Goal: Task Accomplishment & Management: Use online tool/utility

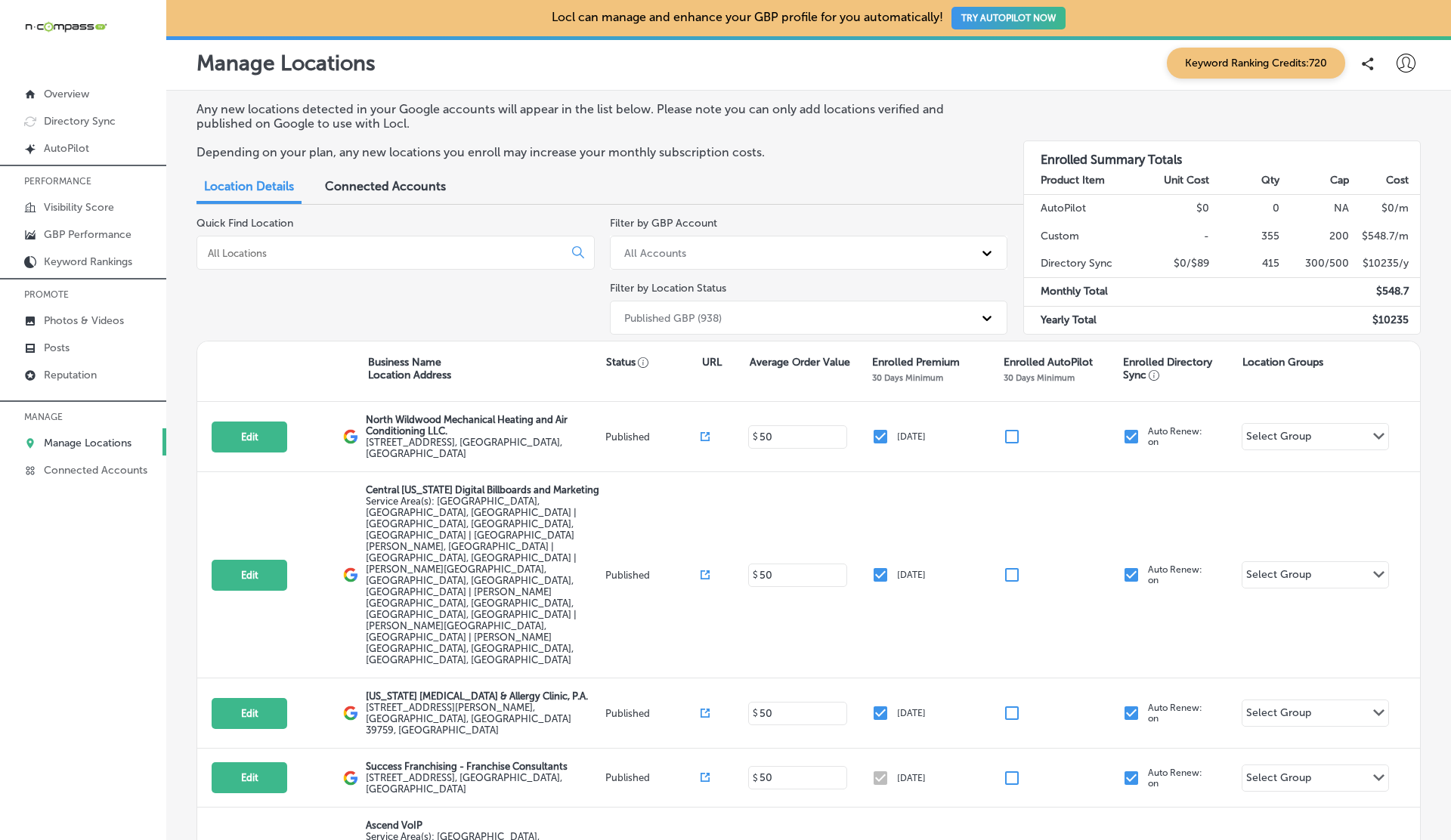
click at [1407, 59] on icon at bounding box center [1406, 63] width 19 height 19
click at [1363, 198] on p "Log Out" at bounding box center [1373, 195] width 45 height 18
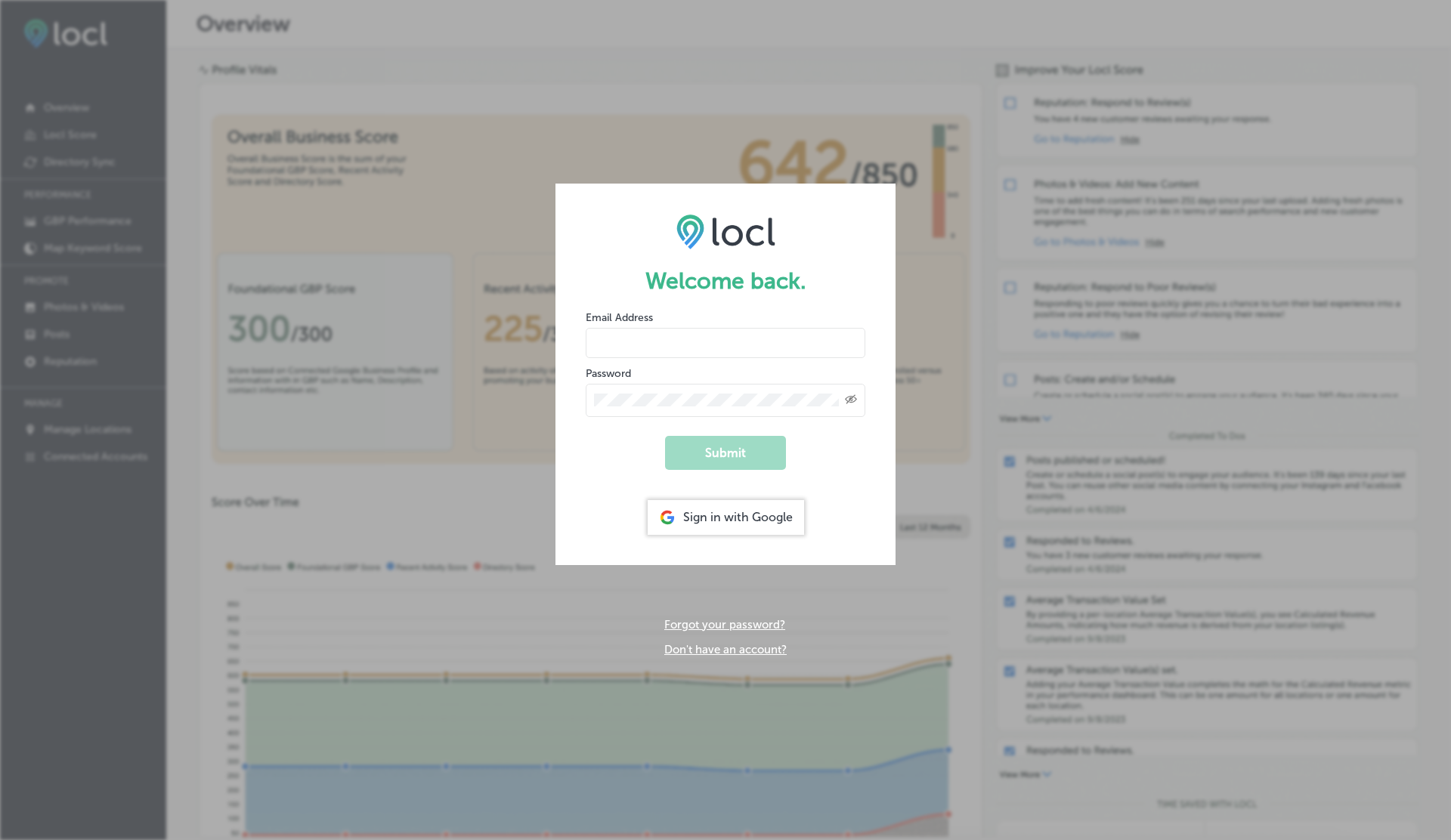
click at [618, 339] on input "email" at bounding box center [725, 343] width 280 height 30
type input "vasilikigreece69+ap01@gmail.com"
click at [665, 436] on button "Submit" at bounding box center [725, 453] width 121 height 34
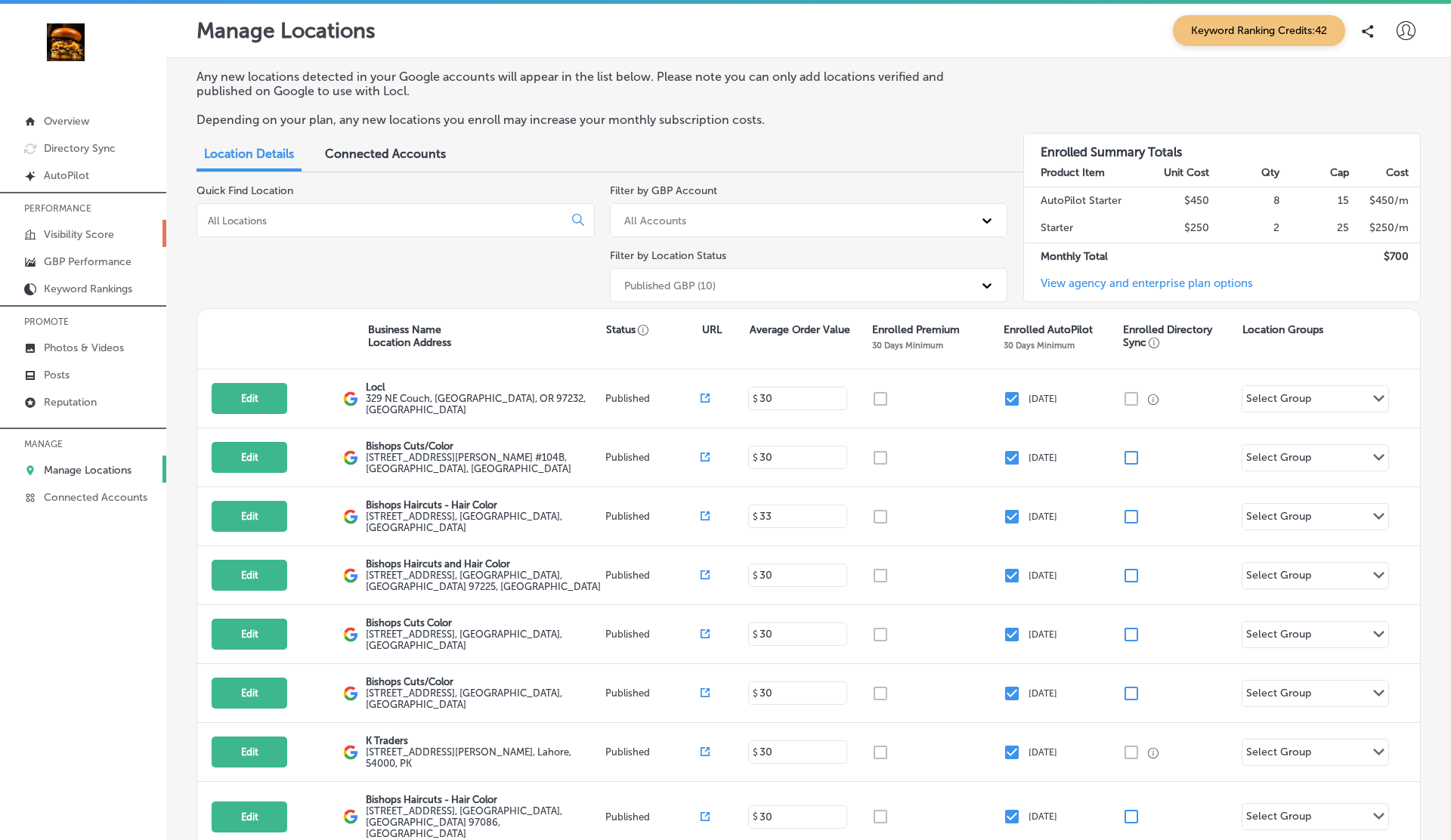
click at [83, 231] on p "Visibility Score" at bounding box center [79, 234] width 70 height 12
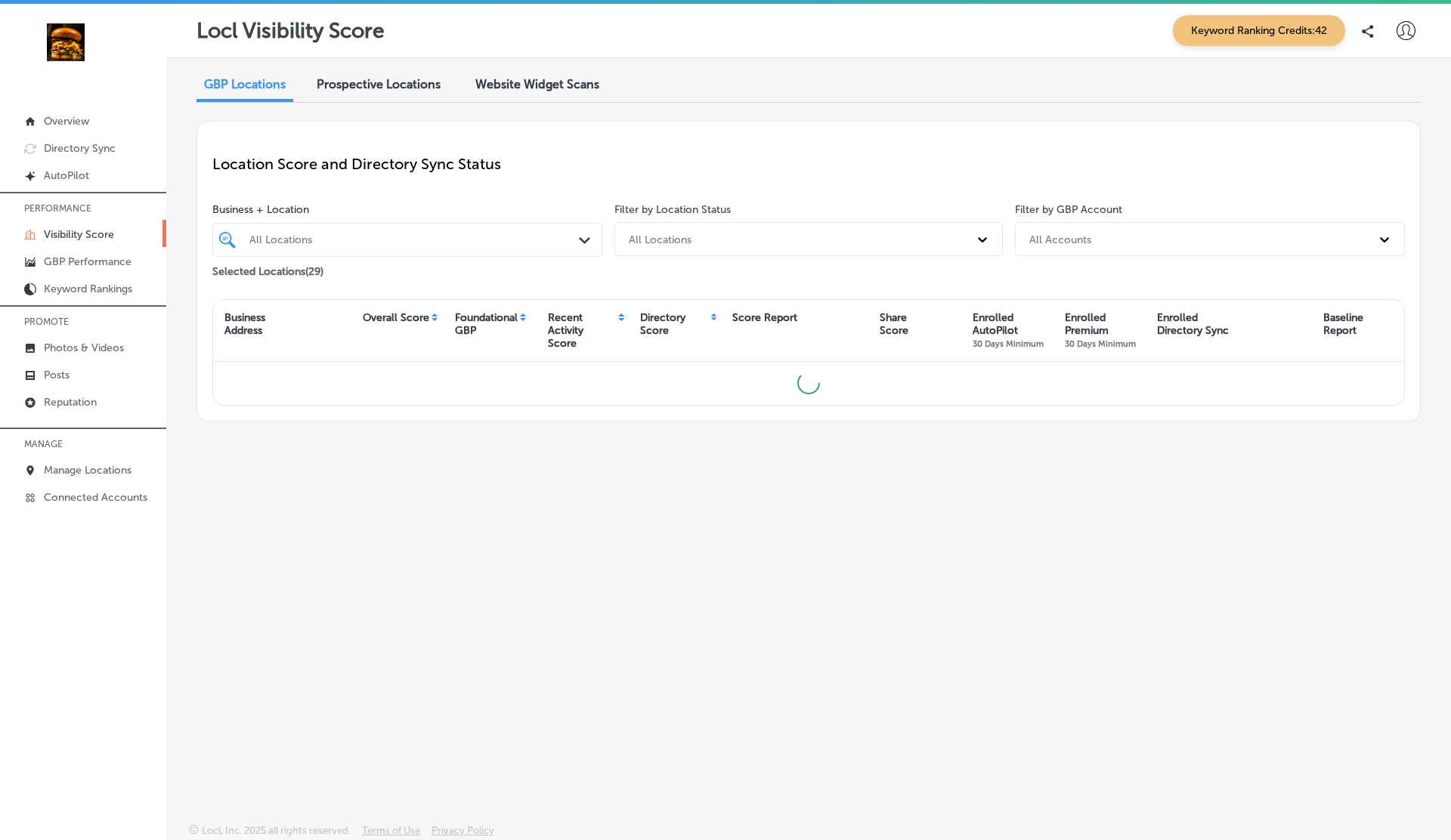
click at [523, 89] on span "Website Widget Scans" at bounding box center [537, 84] width 124 height 14
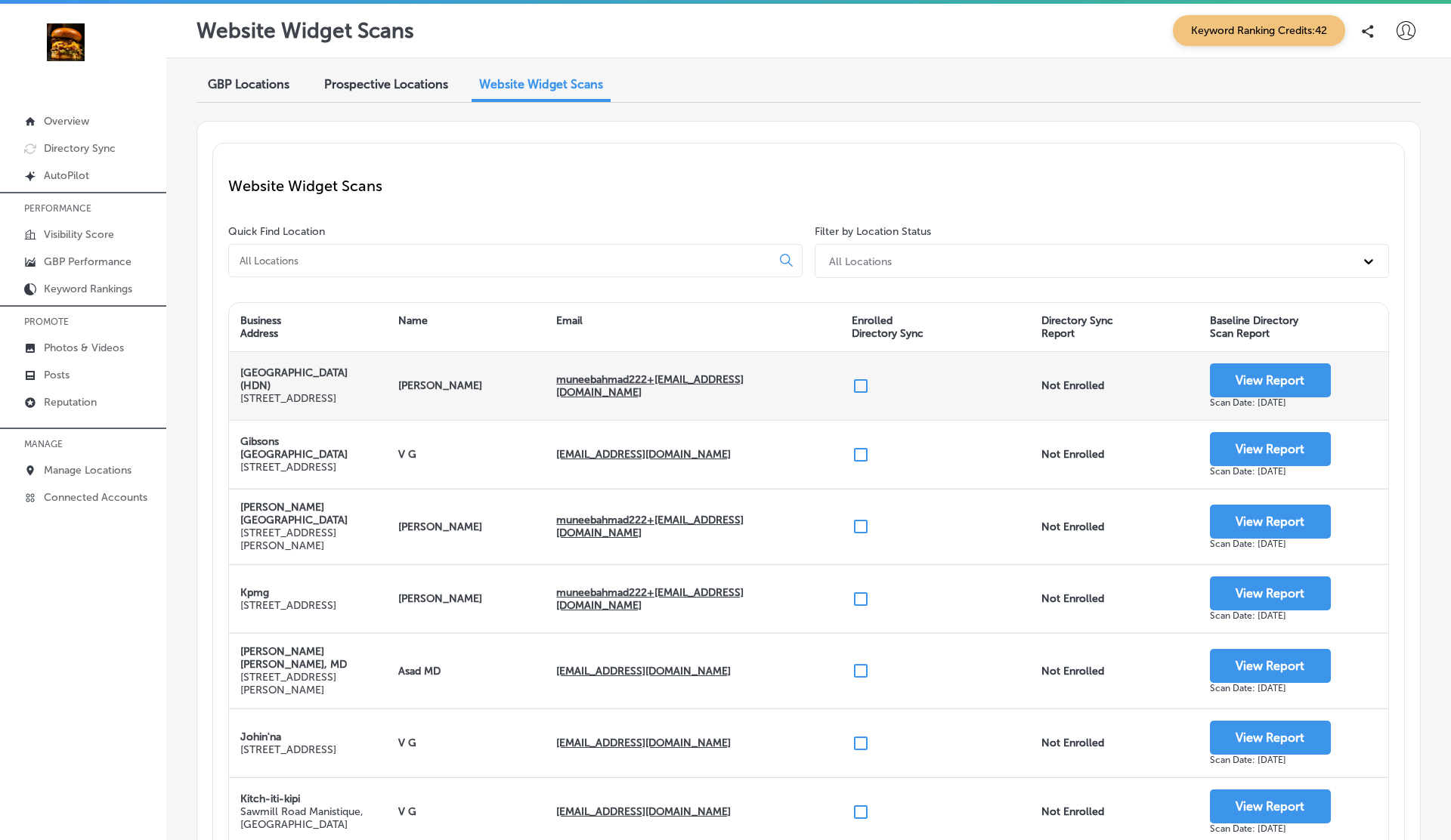
click at [861, 387] on input "checkbox" at bounding box center [861, 385] width 18 height 18
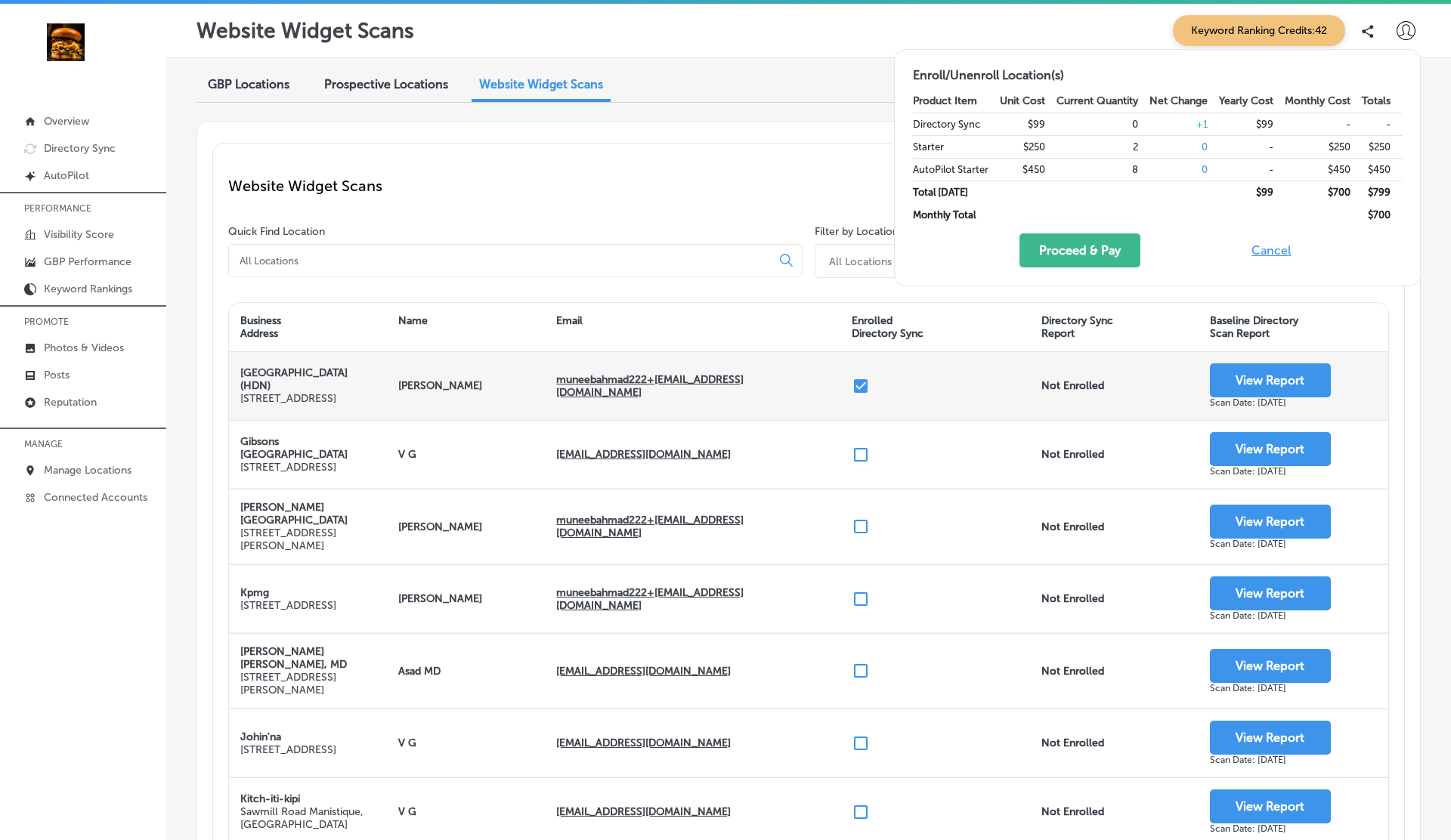
click at [1259, 246] on button "Cancel" at bounding box center [1271, 251] width 48 height 34
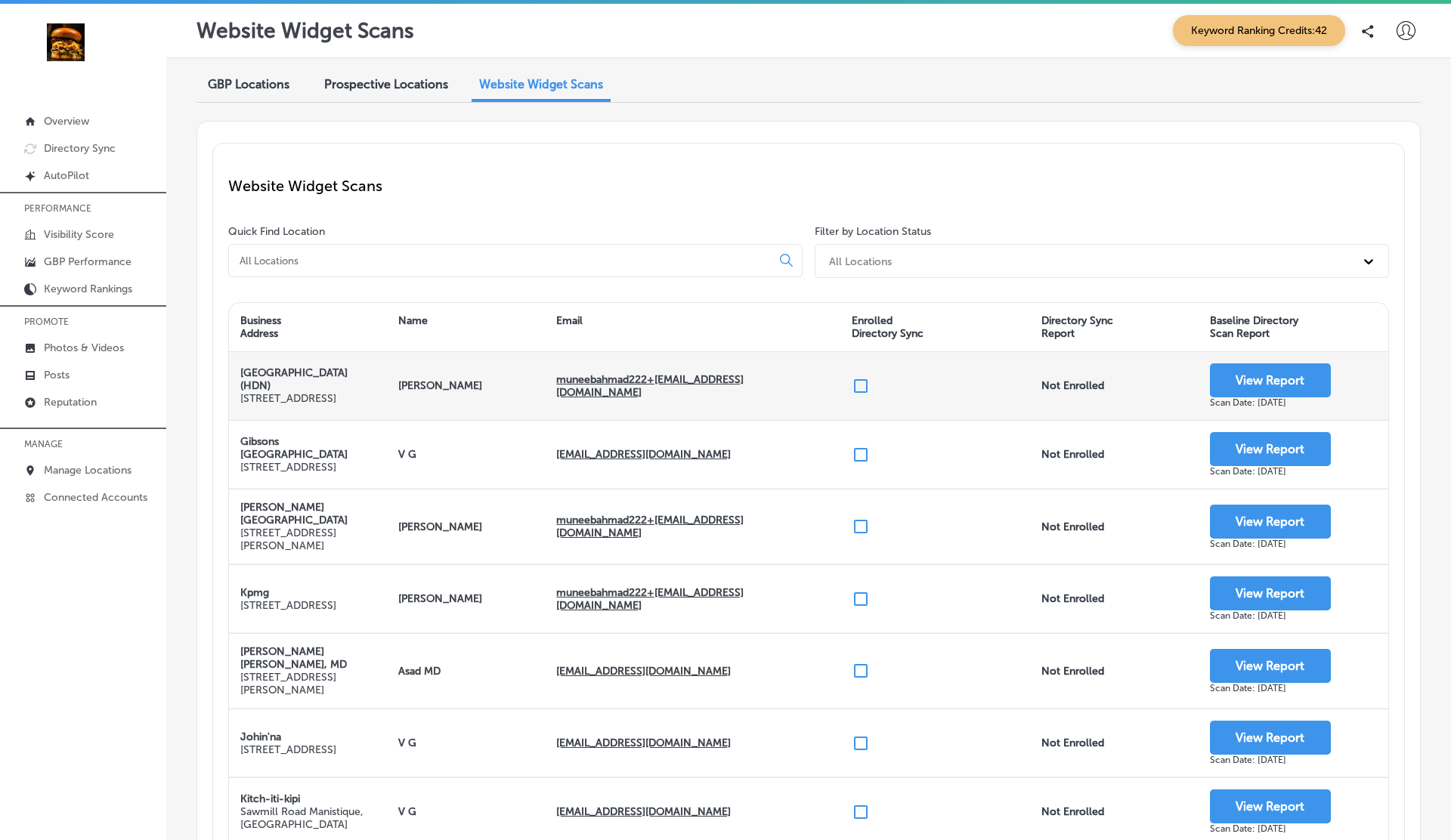
click at [634, 192] on p "Website Widget Scans" at bounding box center [808, 185] width 1161 height 18
